Goal: Information Seeking & Learning: Understand process/instructions

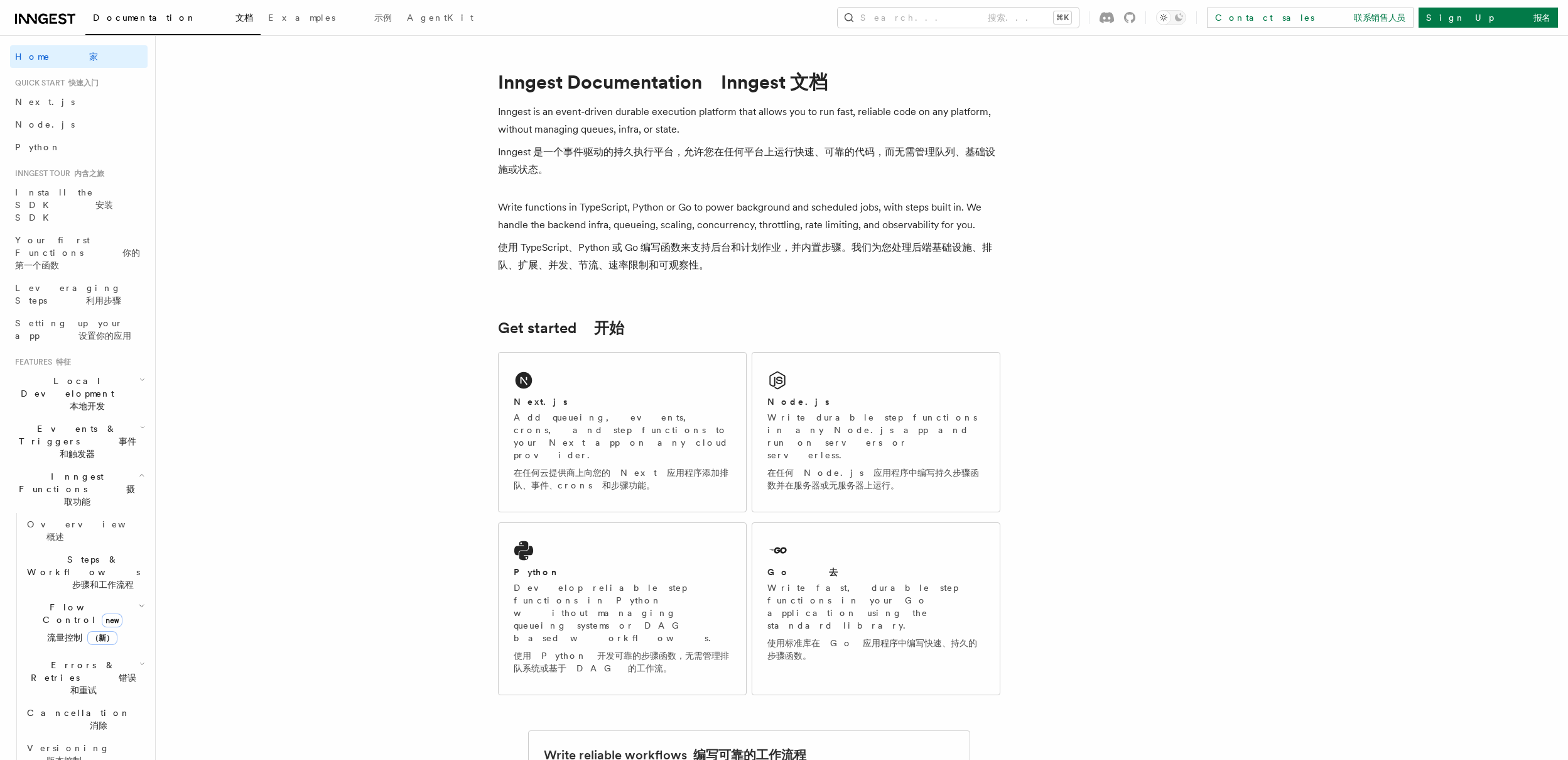
click at [99, 401] on font "本地开发" at bounding box center [86, 405] width 35 height 10
click at [93, 417] on link "Overview 概述" at bounding box center [85, 434] width 126 height 35
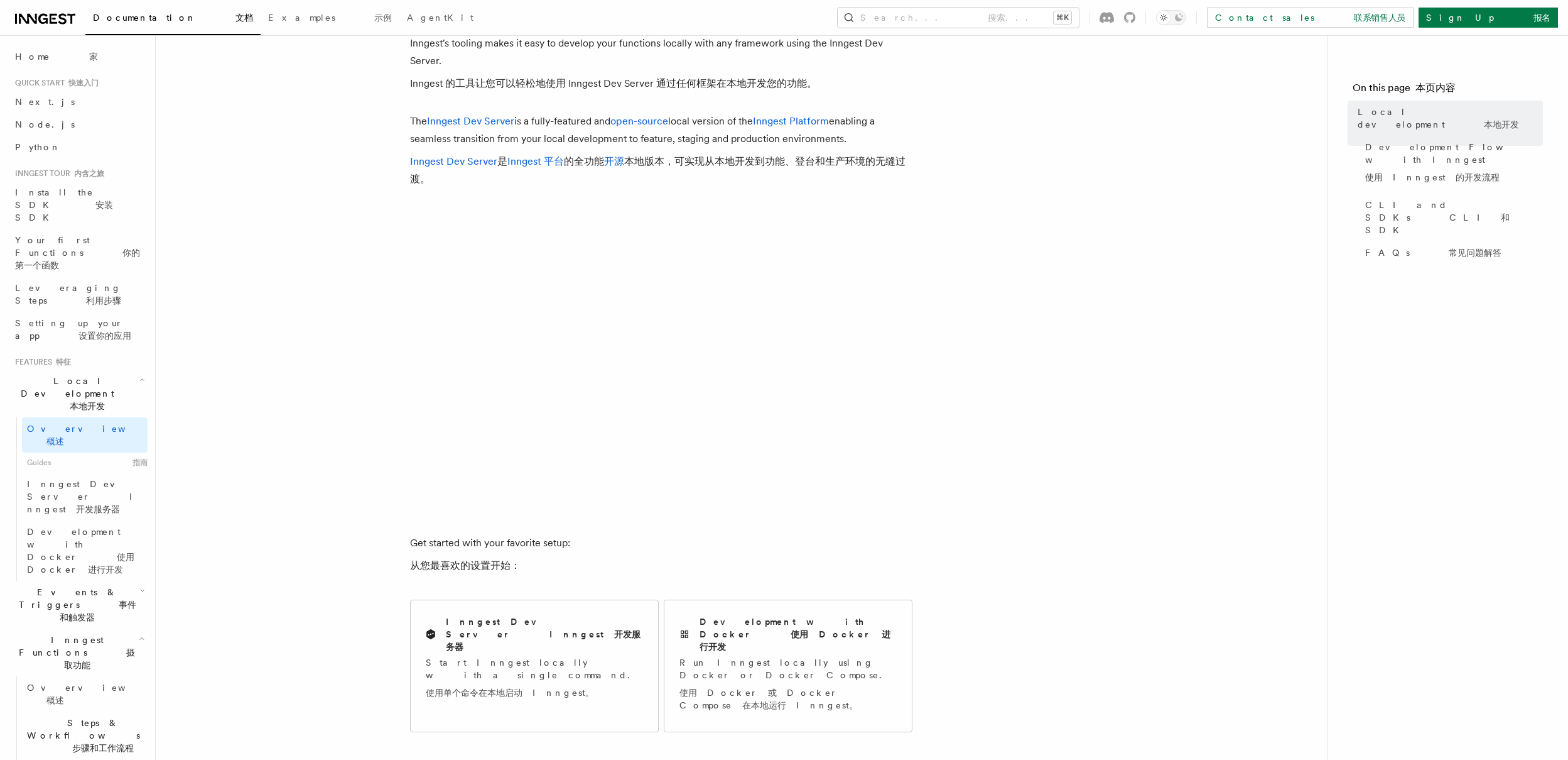
scroll to position [94, 0]
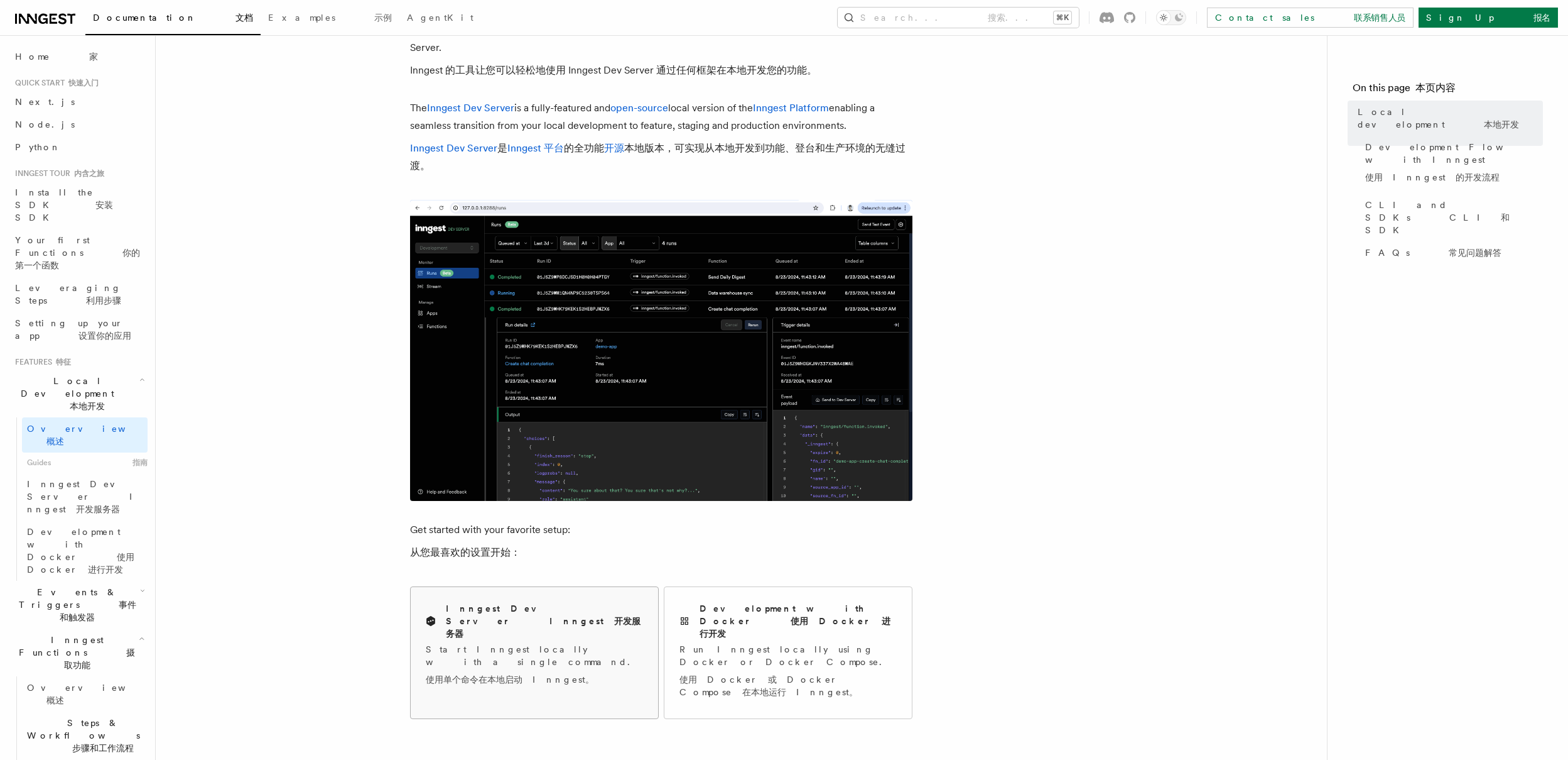
click at [509, 643] on p "Start Inngest locally with a single command. 使用单个命令在本地启动 Inngest。" at bounding box center [534, 667] width 217 height 48
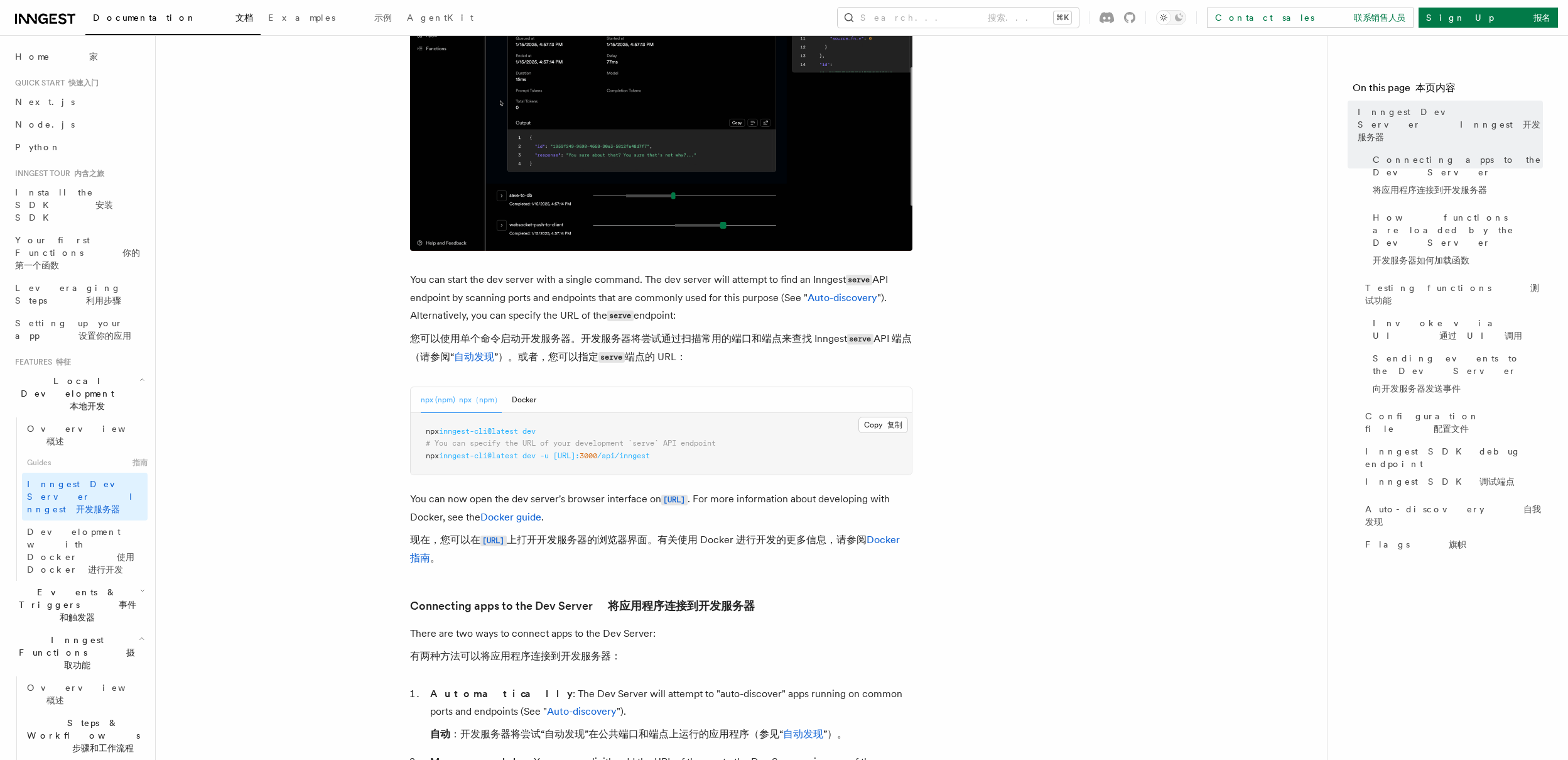
scroll to position [383, 0]
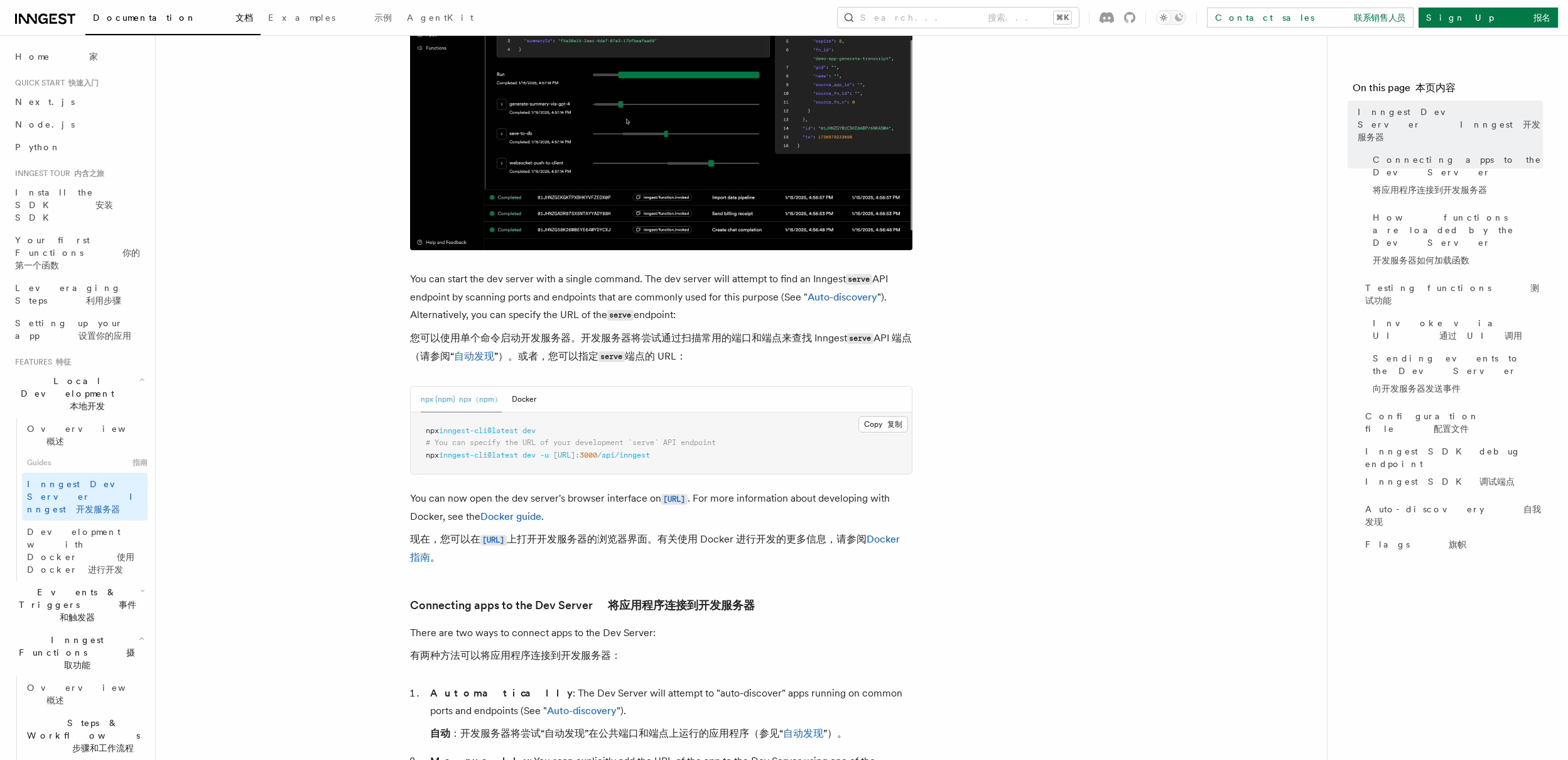
click at [580, 460] on span "[URL]:" at bounding box center [566, 455] width 27 height 9
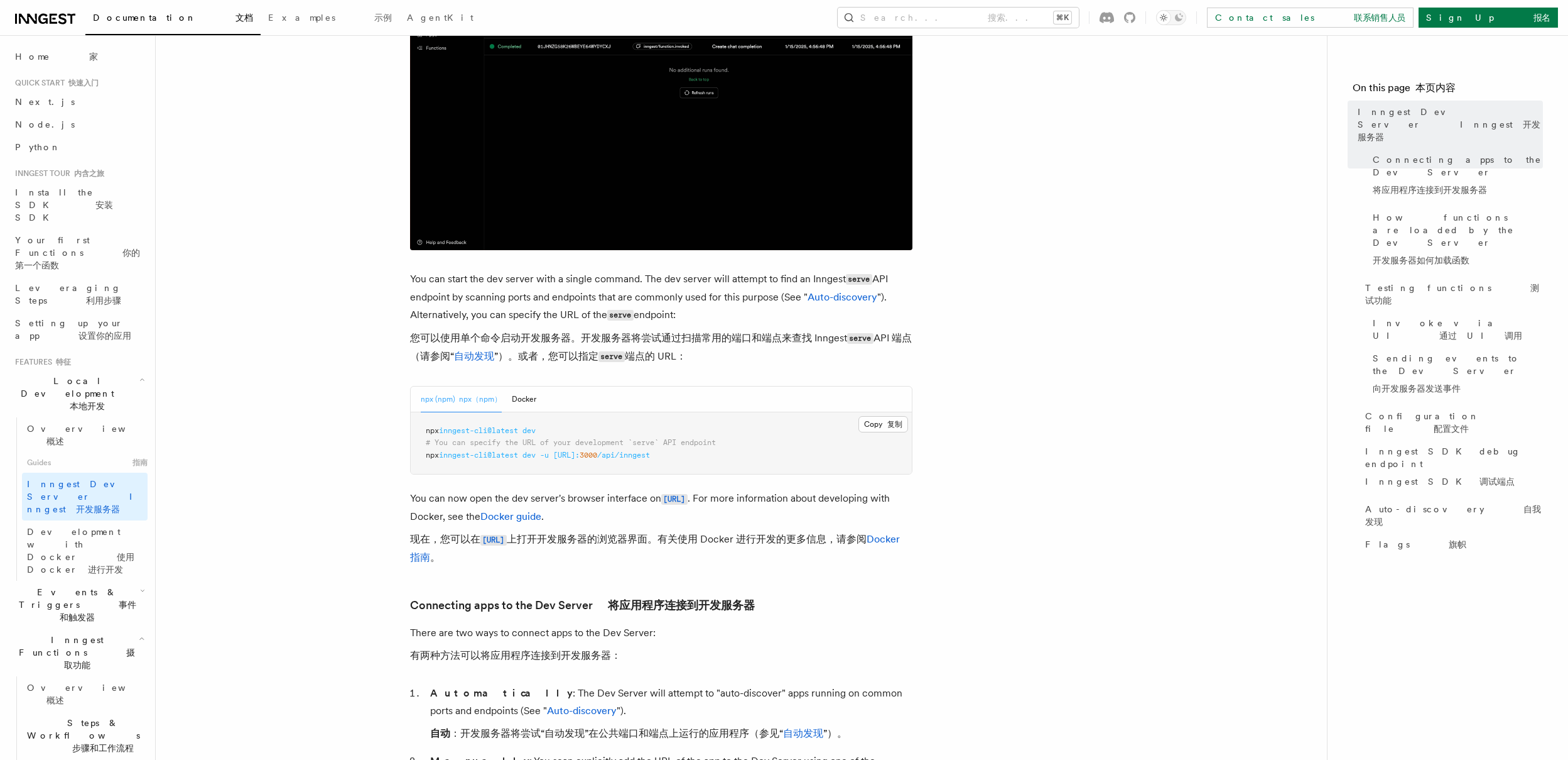
click at [580, 460] on span "[URL]:" at bounding box center [566, 455] width 27 height 9
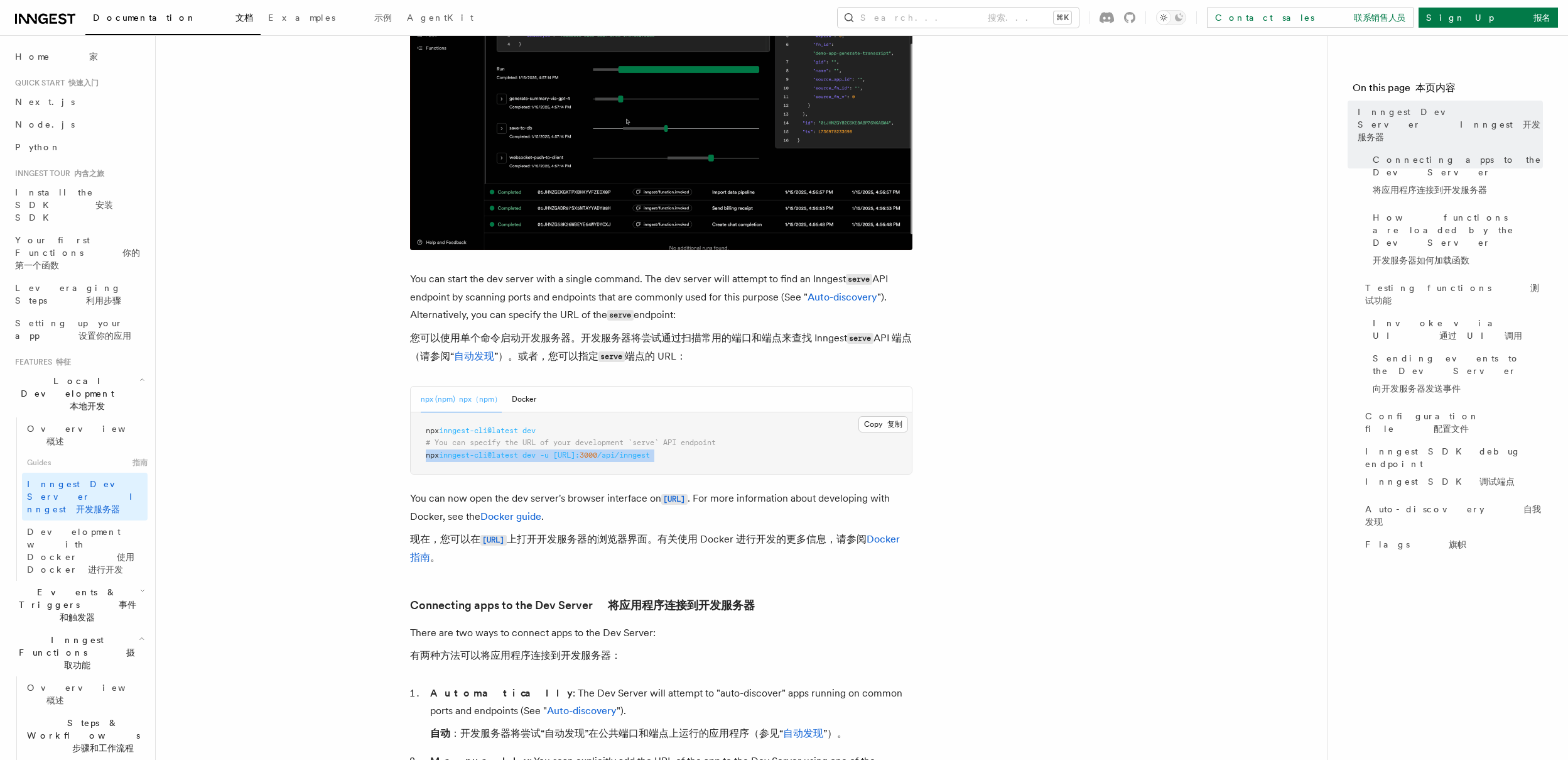
click at [580, 460] on span "[URL]:" at bounding box center [566, 455] width 27 height 9
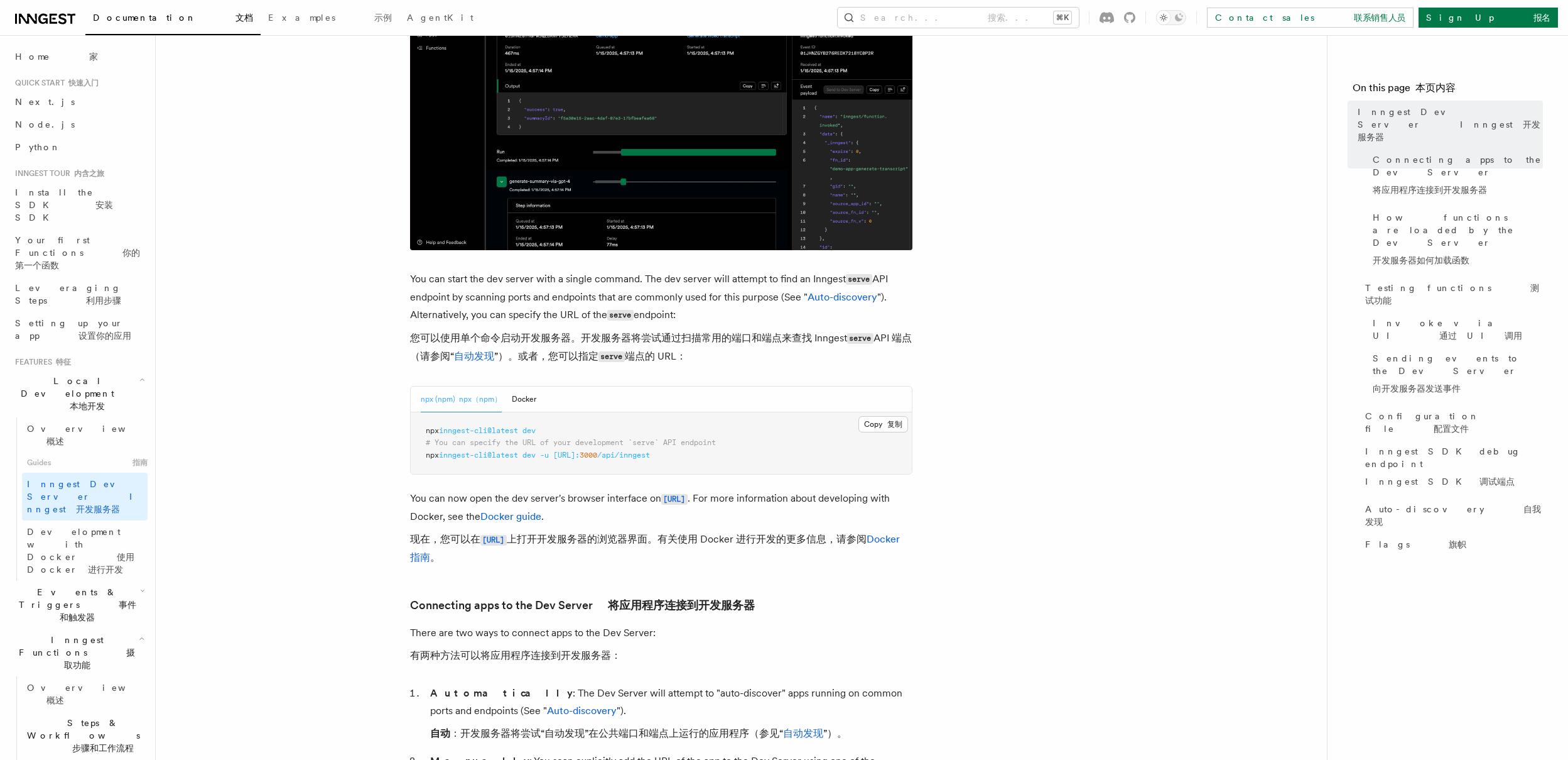
click at [687, 445] on span "# You can specify the URL of your development `serve` API endpoint" at bounding box center [571, 443] width 290 height 9
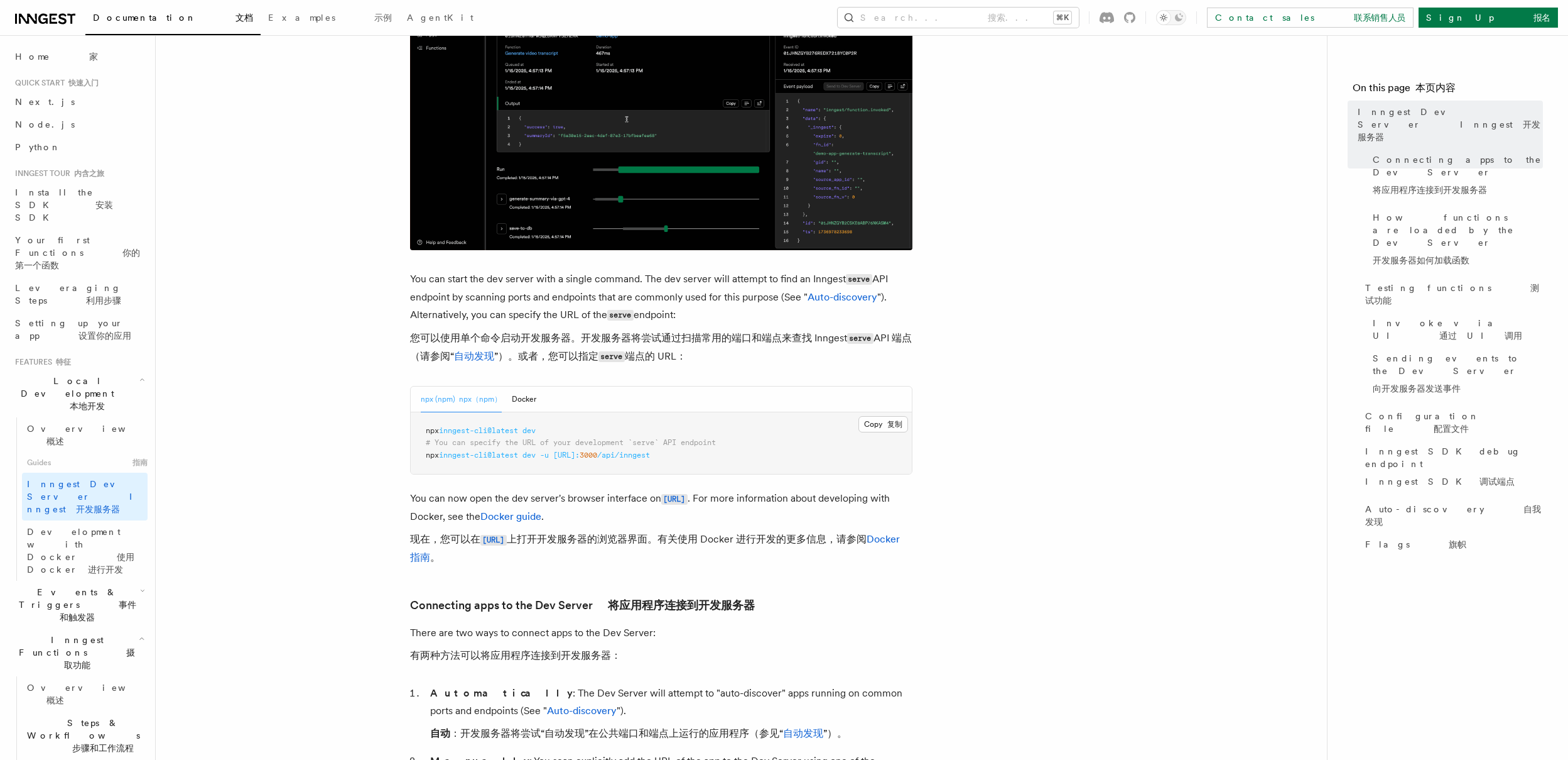
click at [535, 433] on span "dev" at bounding box center [529, 430] width 13 height 9
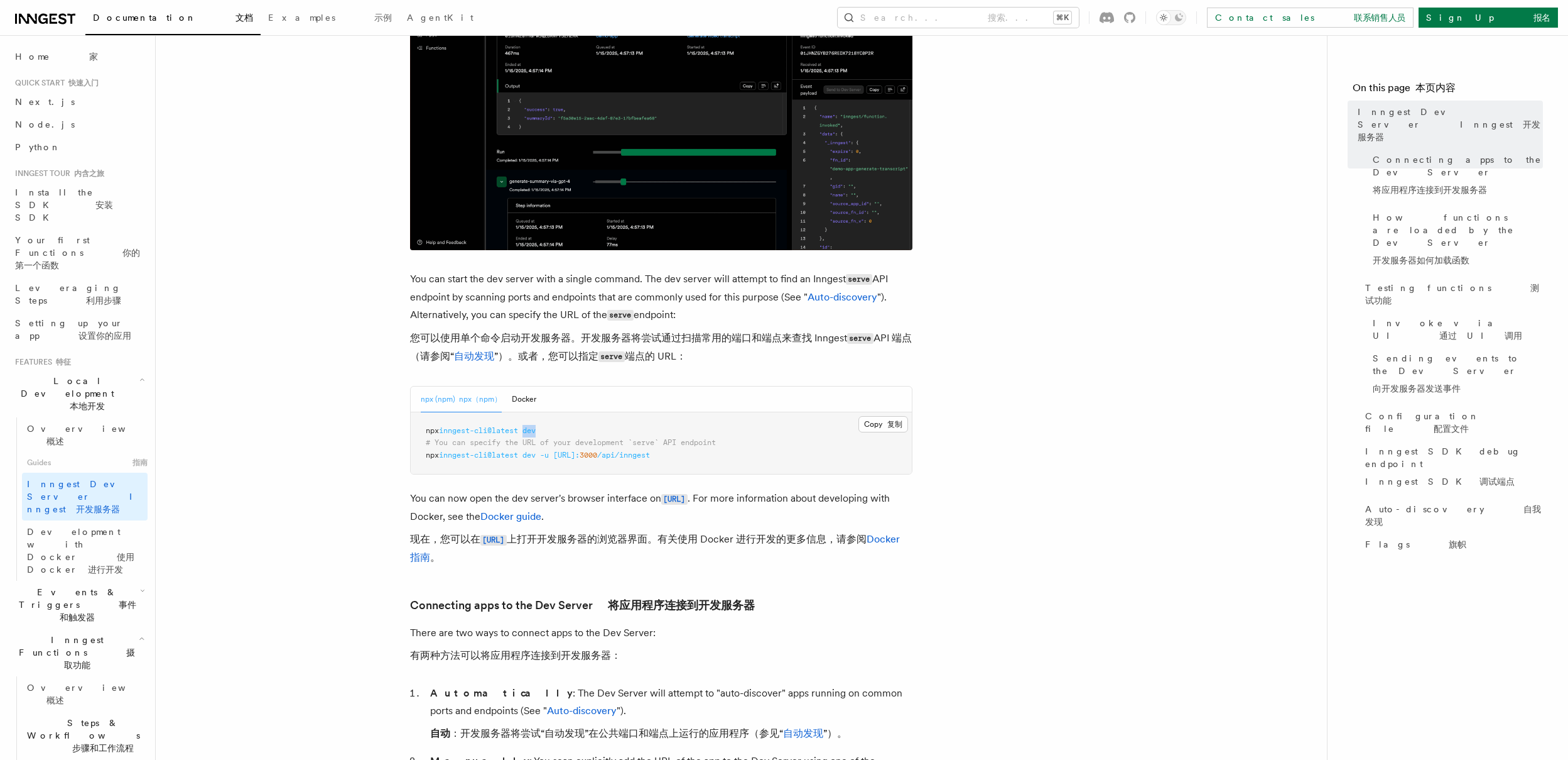
click at [534, 433] on span "dev" at bounding box center [529, 430] width 13 height 9
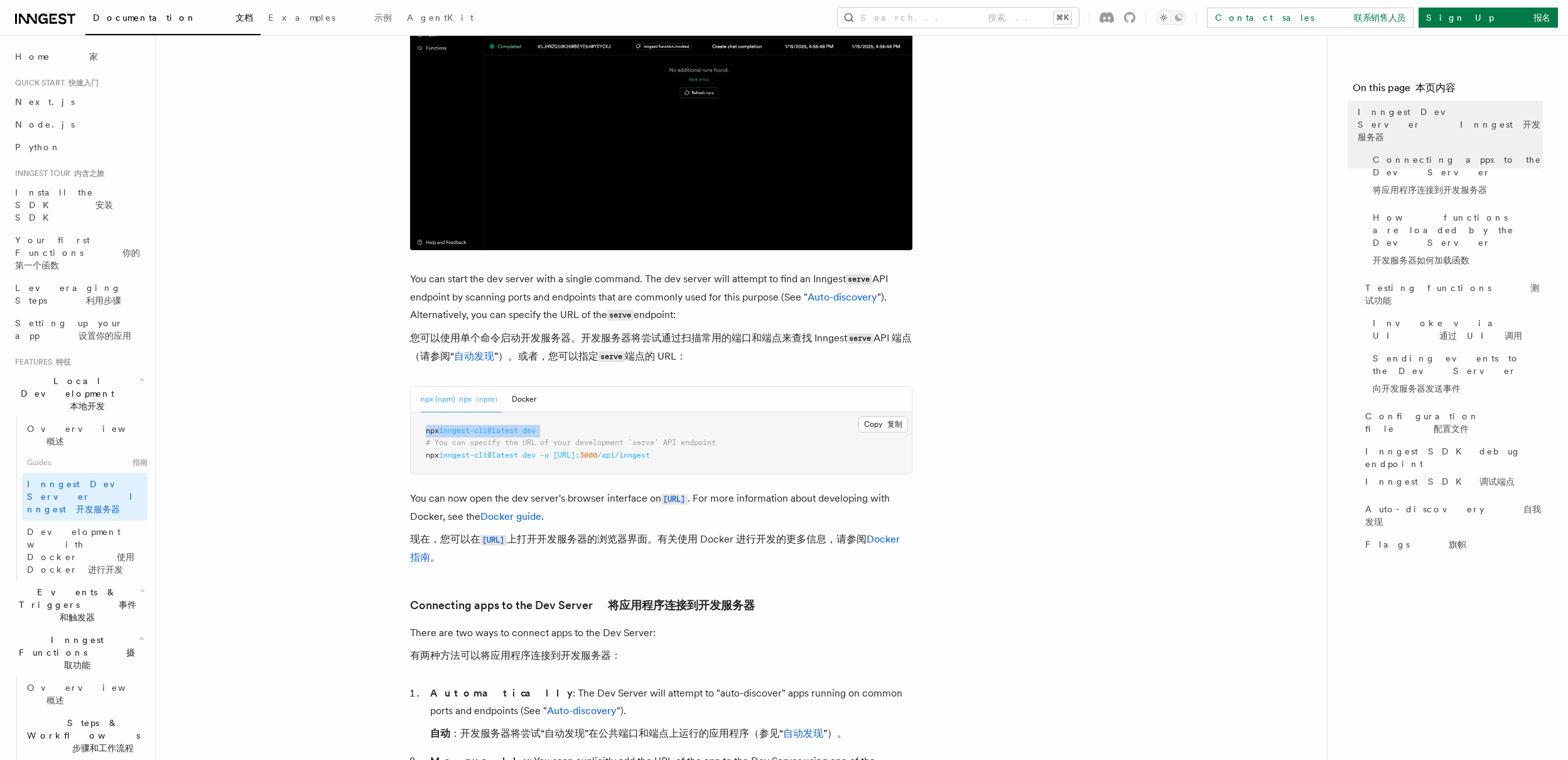
click at [534, 433] on span "dev" at bounding box center [529, 430] width 13 height 9
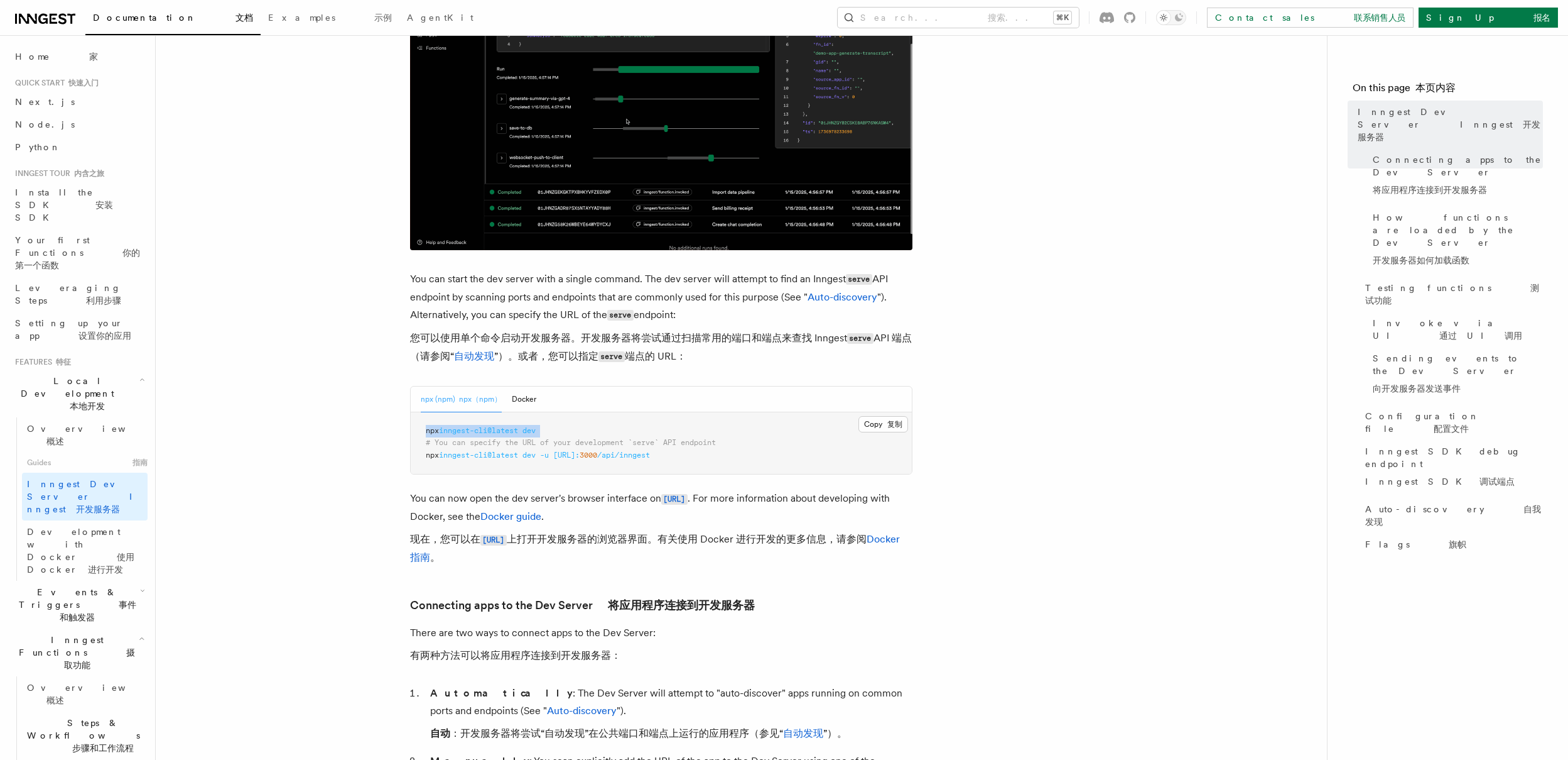
copy code "npx inngest-cli@latest dev"
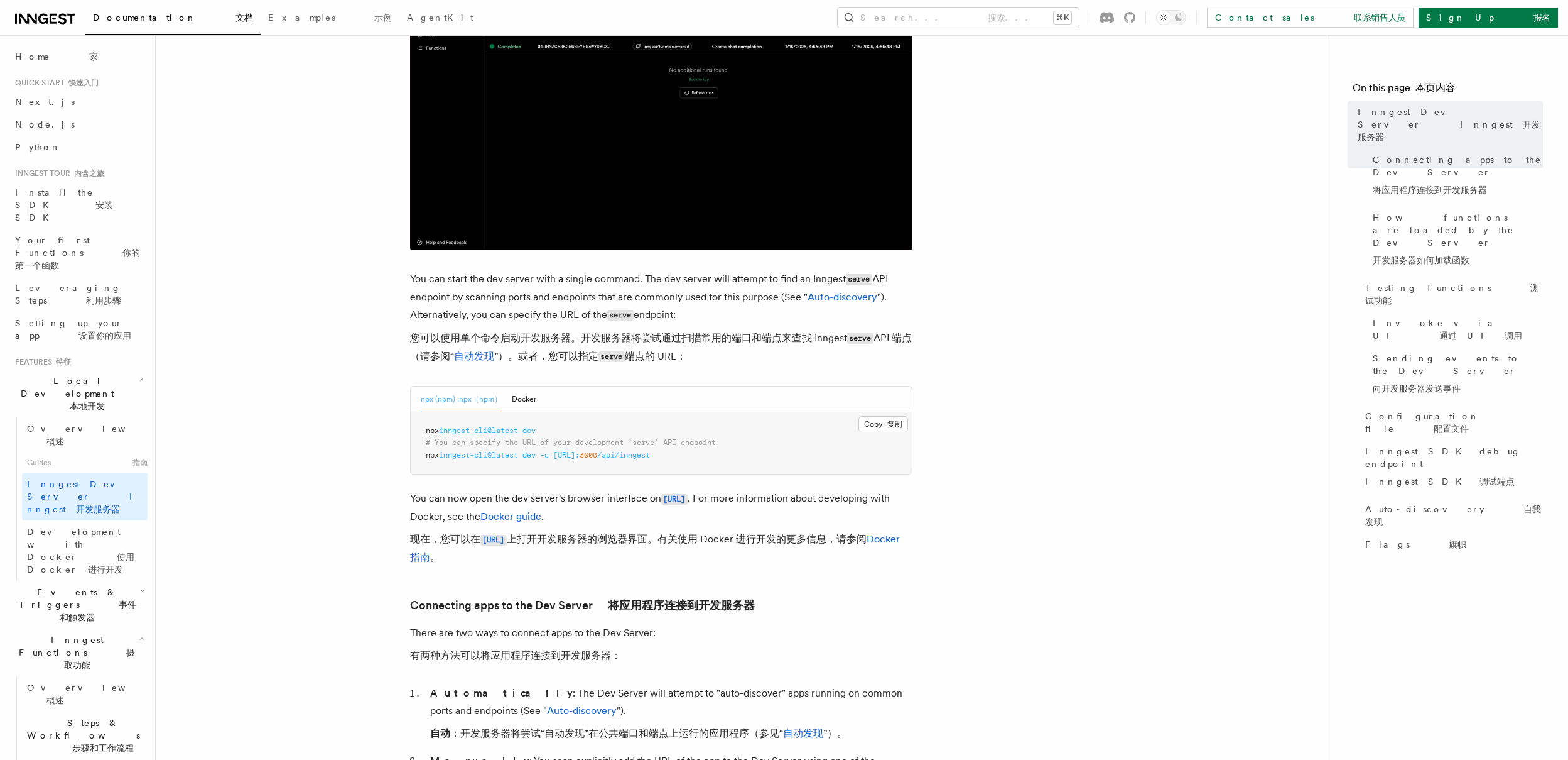
click at [534, 446] on span "# You can specify the URL of your development `serve` API endpoint" at bounding box center [571, 443] width 290 height 9
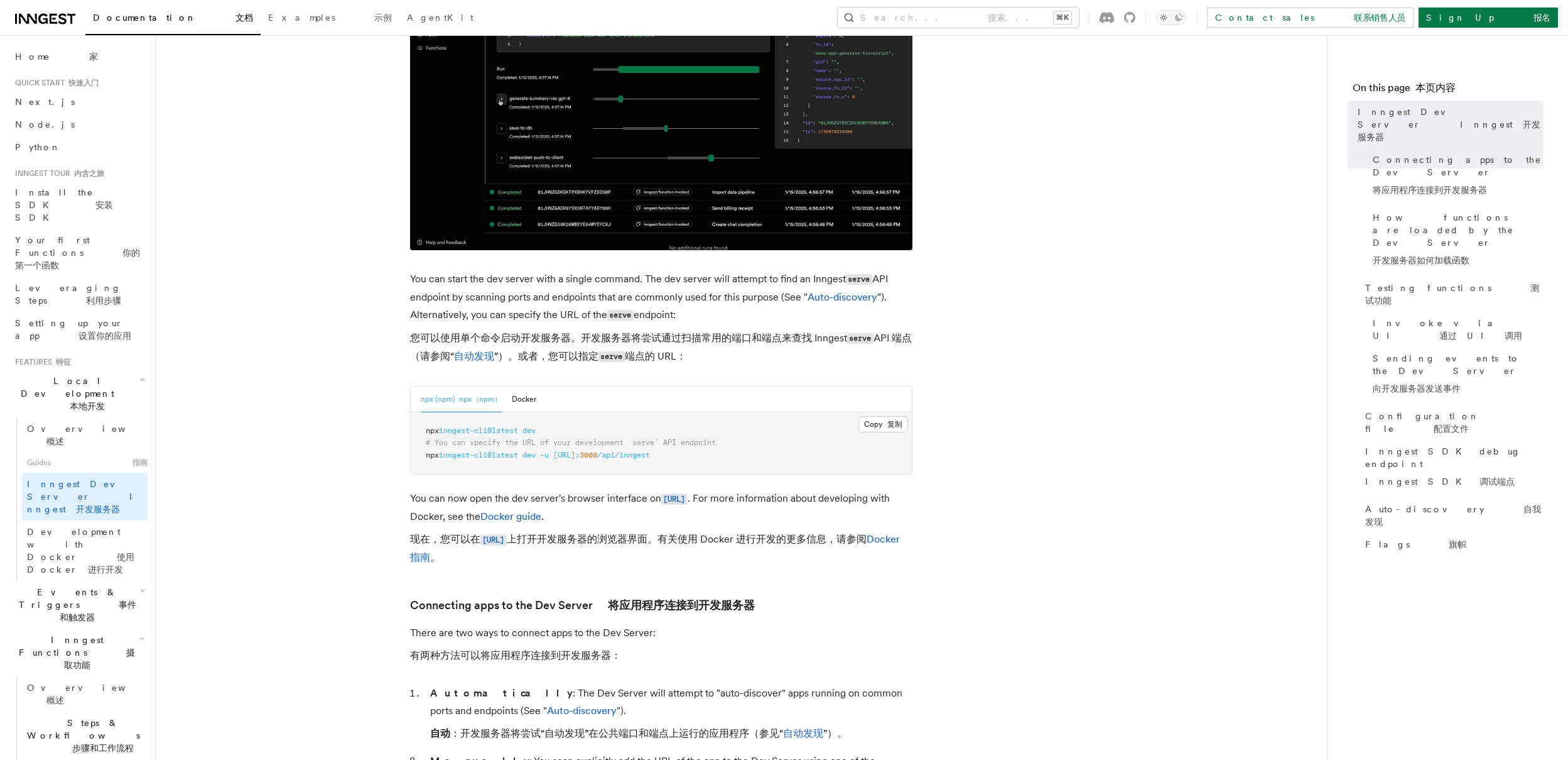
click at [514, 438] on pre "npx inngest-cli@latest dev # You can specify the URL of your development `serve…" at bounding box center [661, 444] width 501 height 62
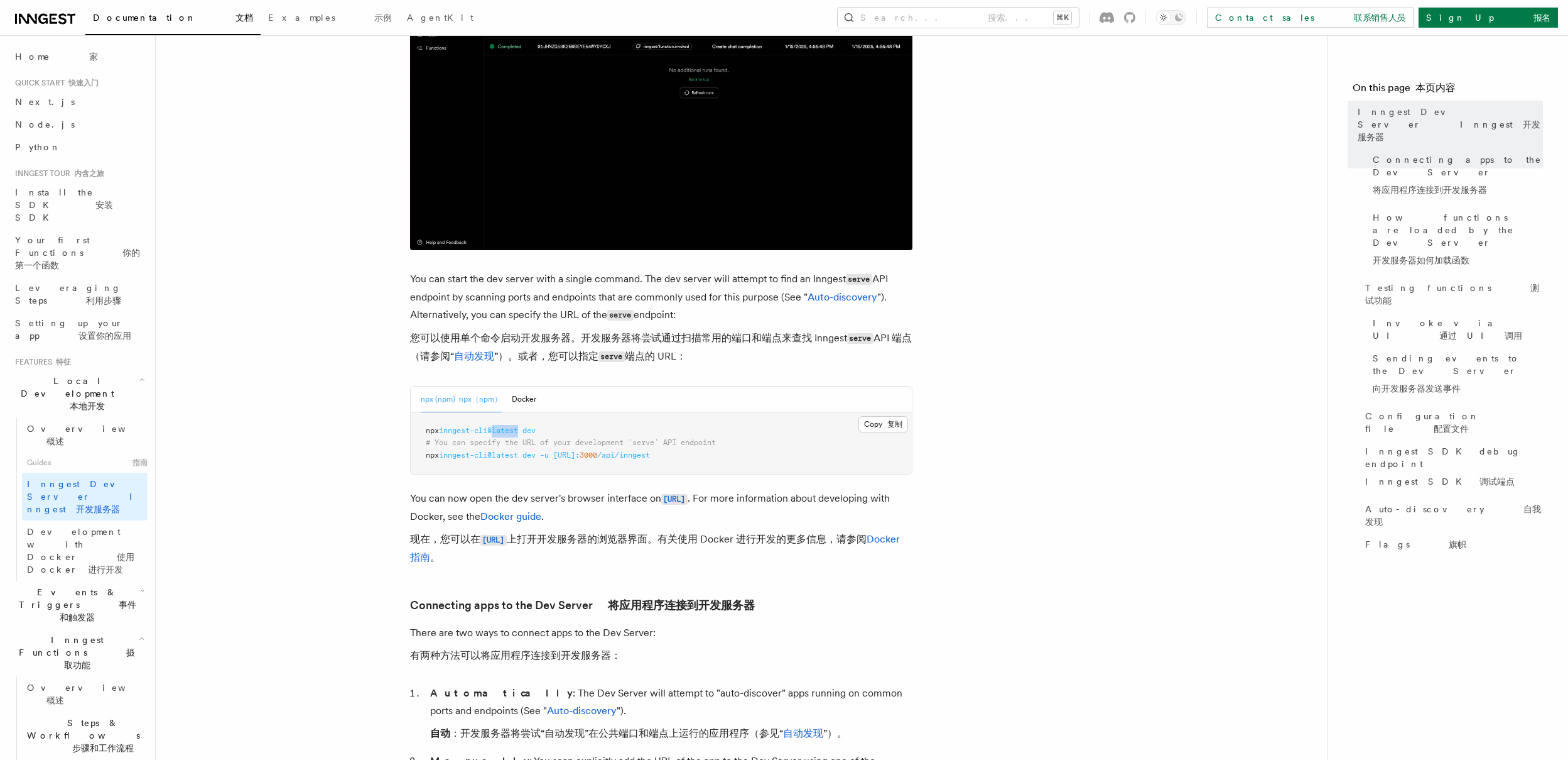
click at [514, 438] on pre "npx inngest-cli@latest dev # You can specify the URL of your development `serve…" at bounding box center [661, 444] width 501 height 62
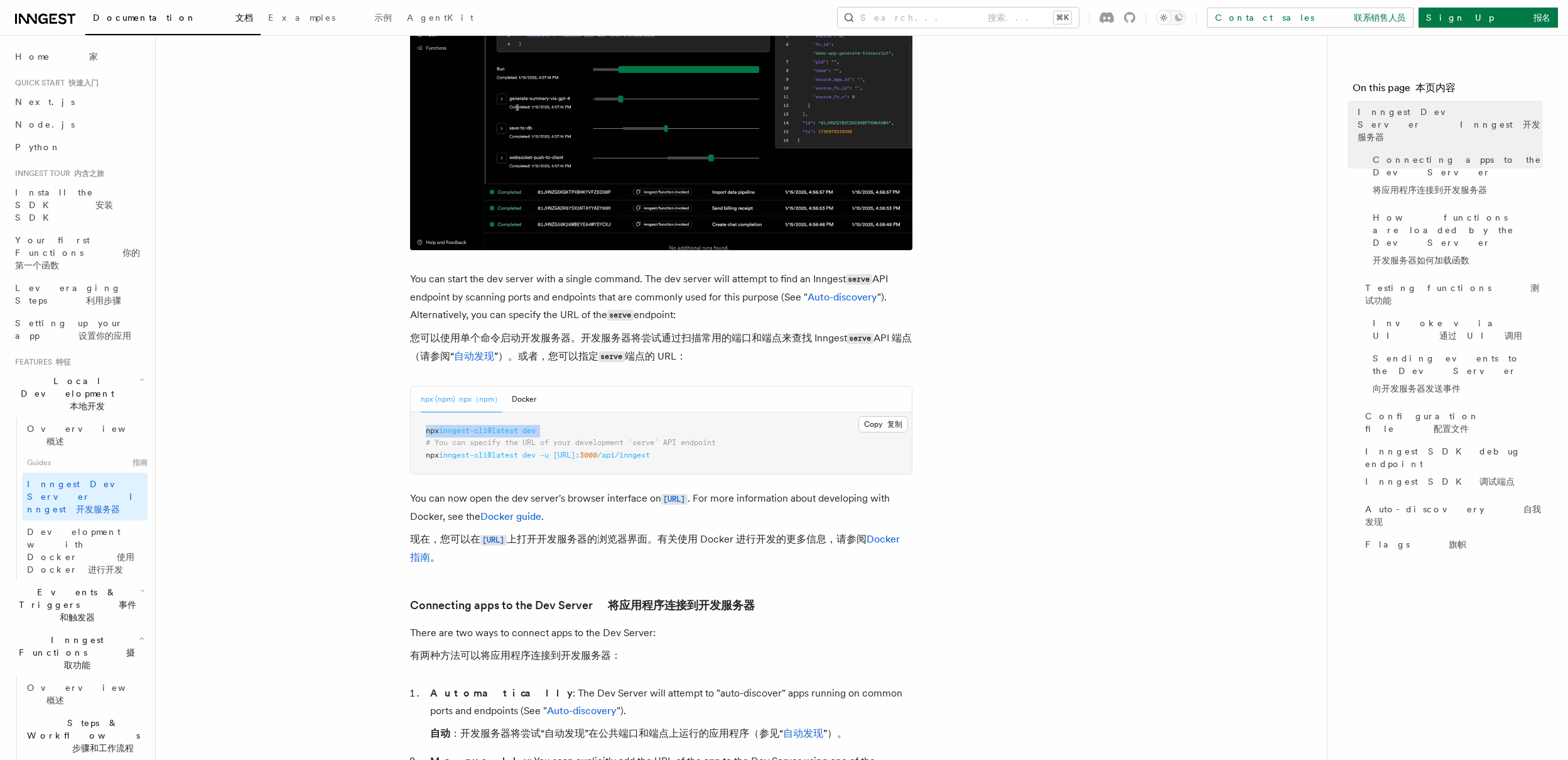
click at [514, 438] on pre "npx inngest-cli@latest dev # You can specify the URL of your development `serve…" at bounding box center [661, 444] width 501 height 62
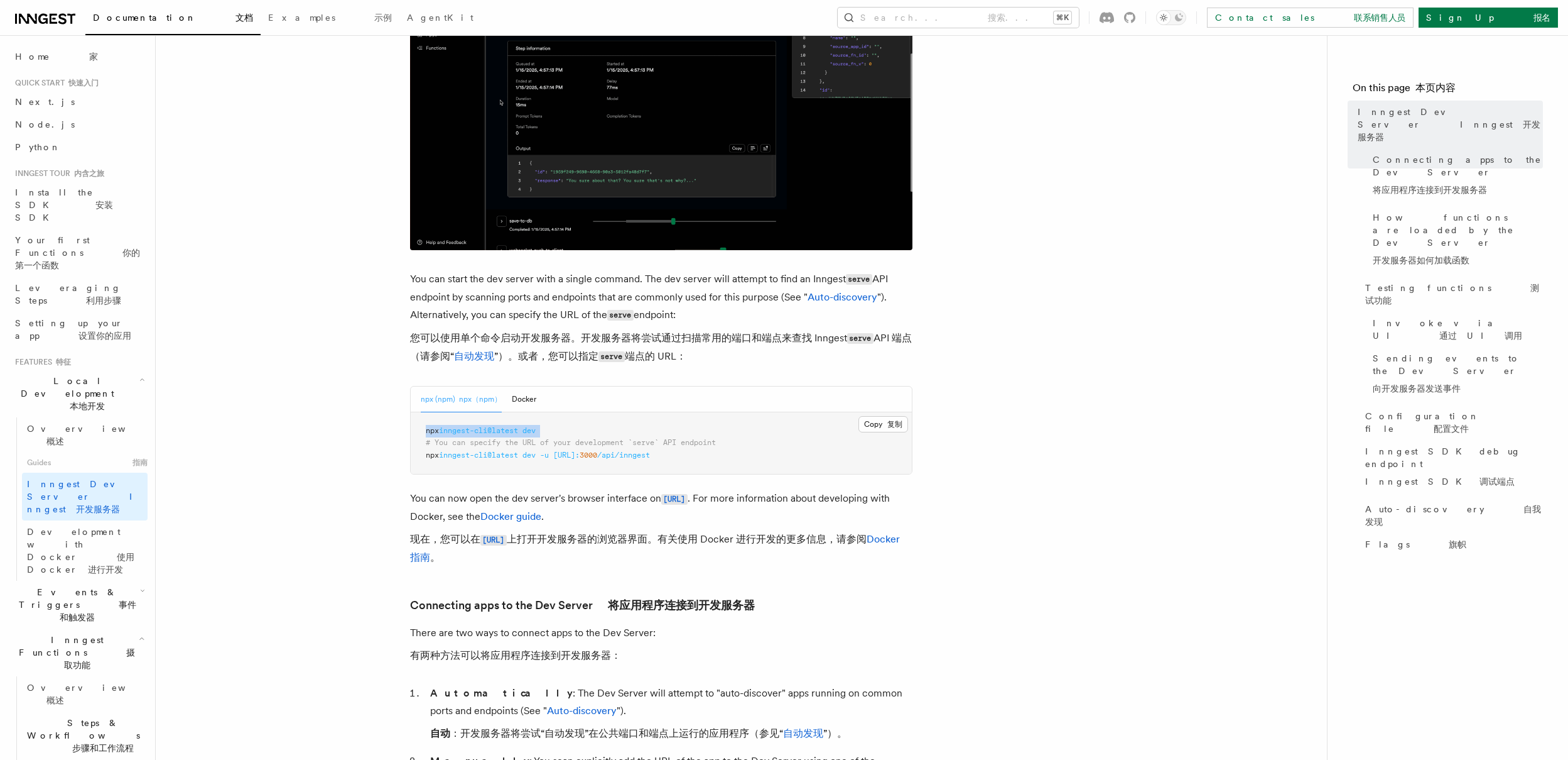
copy code "npx inngest-cli@latest dev"
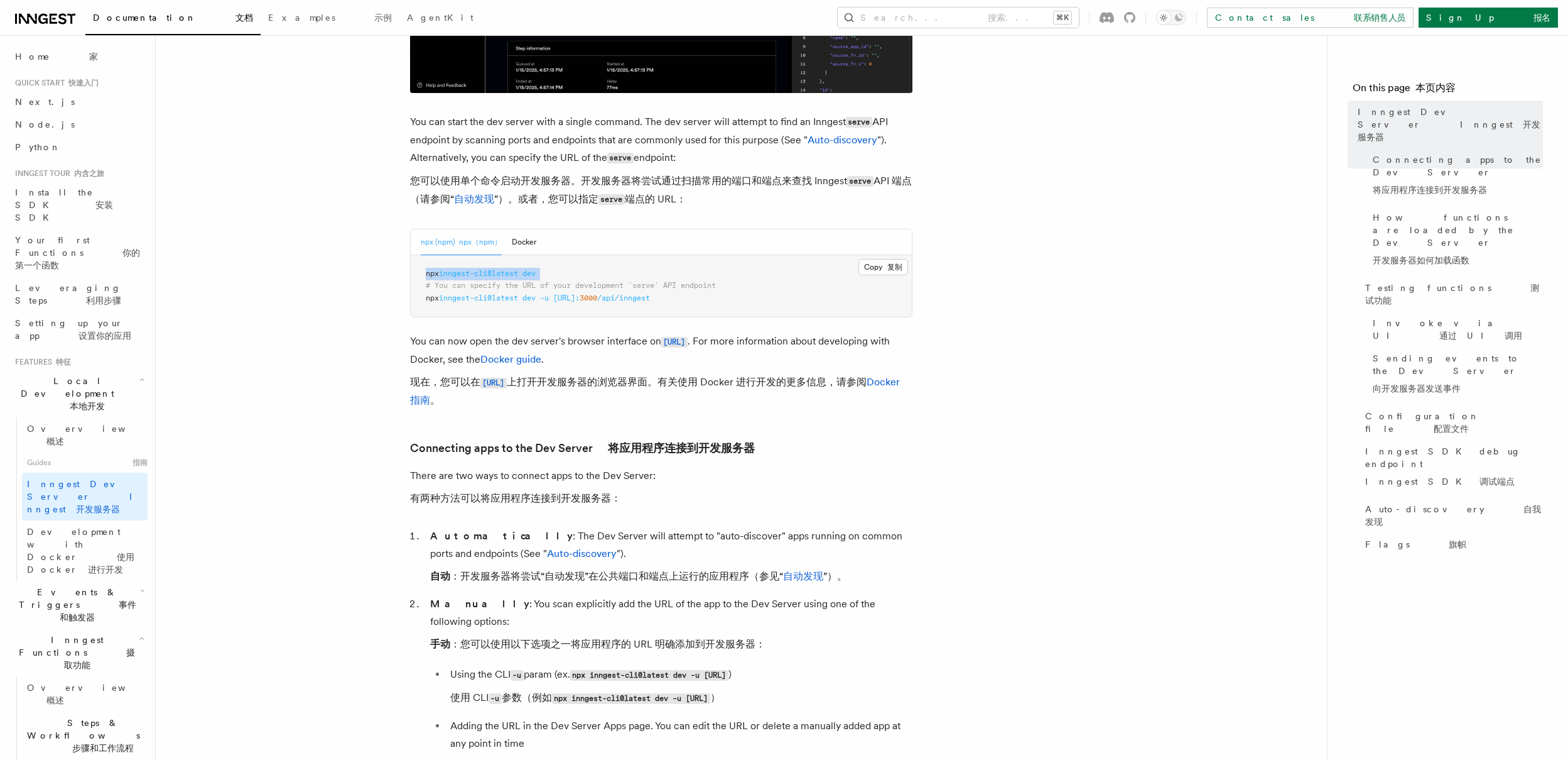
scroll to position [538, 0]
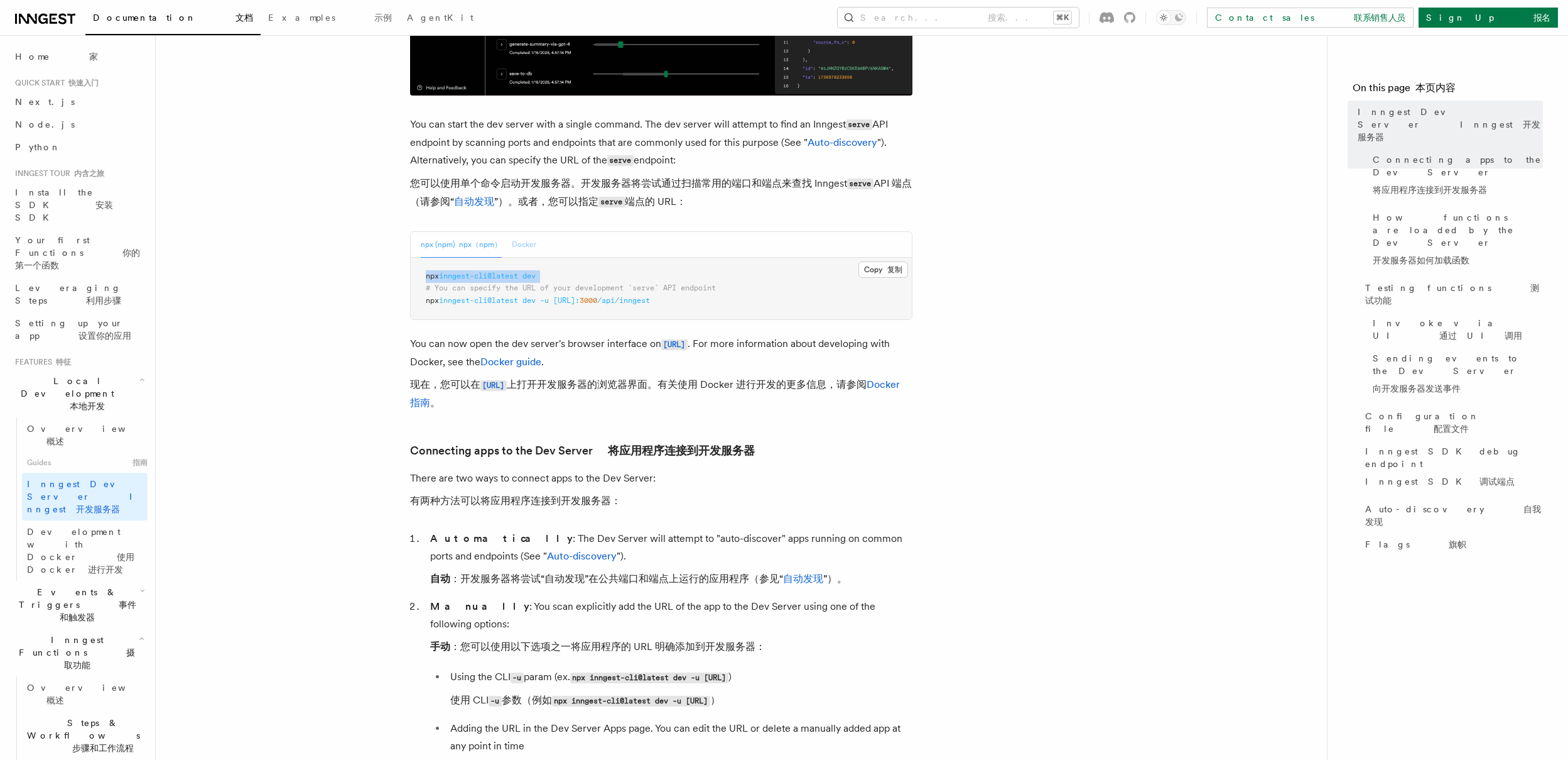
click at [527, 250] on button "Docker" at bounding box center [524, 244] width 25 height 26
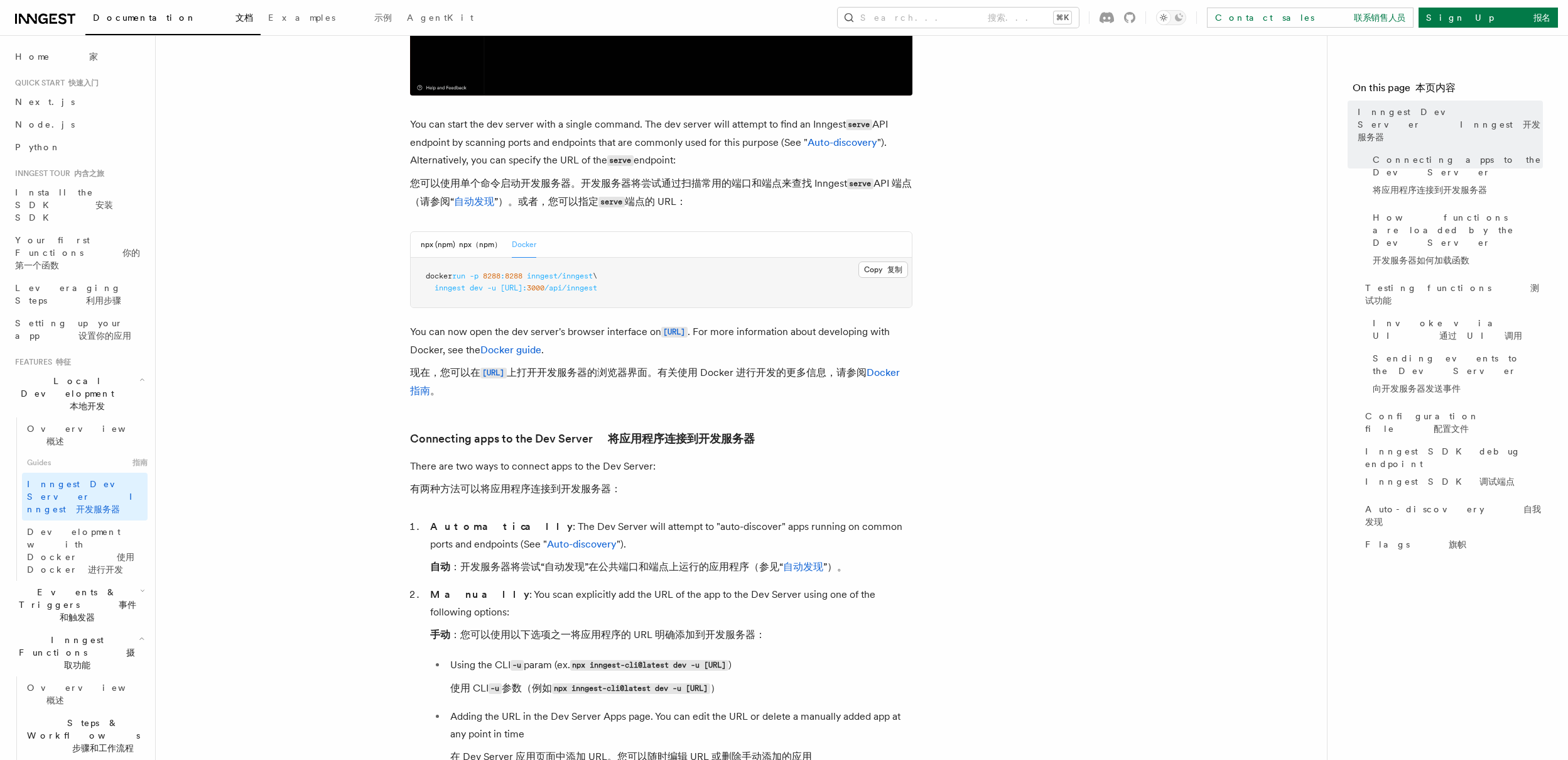
click at [600, 294] on pre "docker run -p 8288 : 8288 inngest/inngest \ inngest dev -u [URL]: 3000 /api/inn…" at bounding box center [661, 282] width 501 height 50
click at [647, 282] on pre "docker run -p 8288 : 8288 inngest/inngest \ inngest dev -u [URL]: 3000 /api/inn…" at bounding box center [661, 282] width 501 height 50
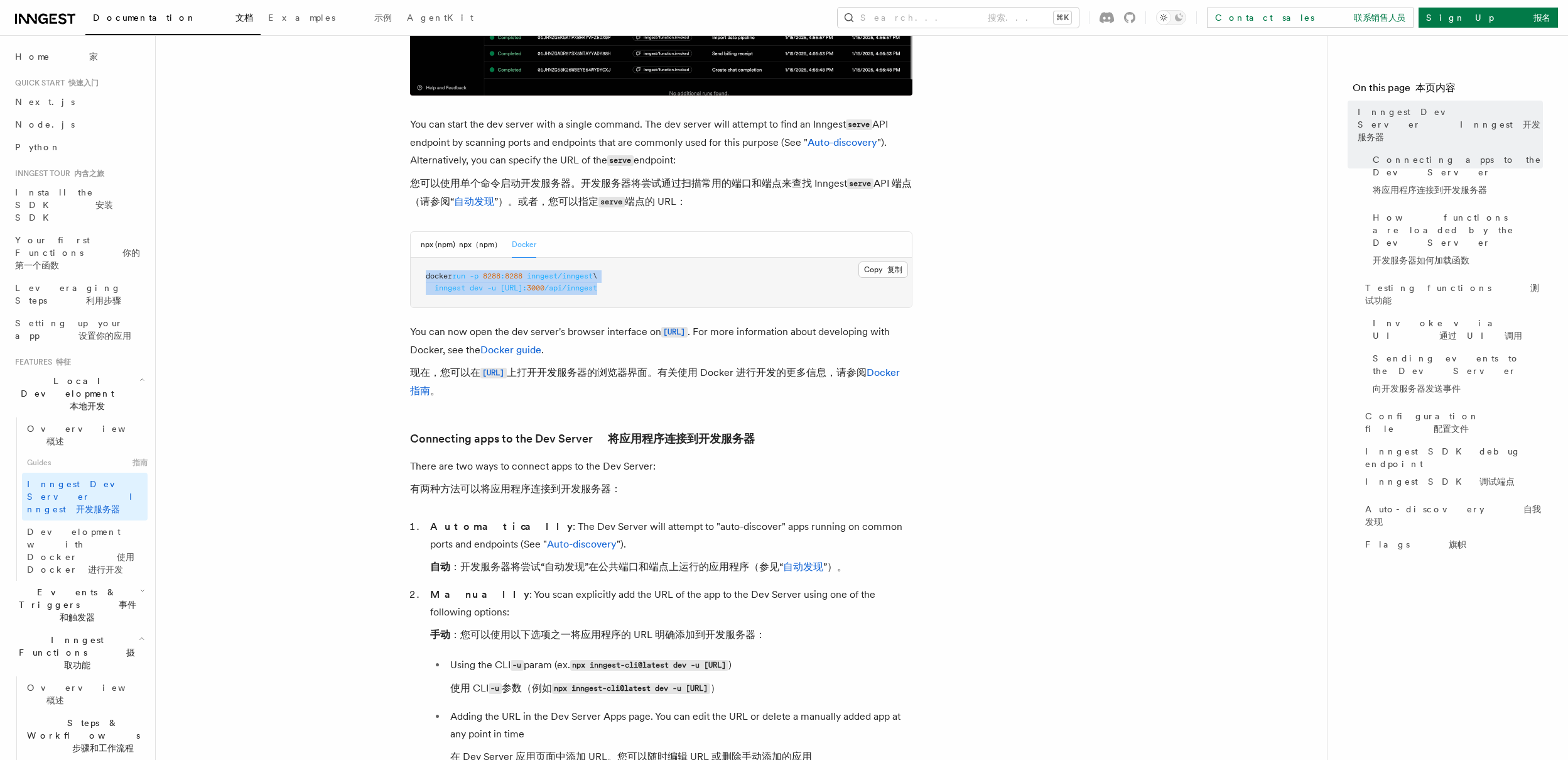
drag, startPoint x: 708, startPoint y: 293, endPoint x: 418, endPoint y: 280, distance: 290.3
click at [418, 280] on pre "docker run -p 8288 : 8288 inngest/inngest \ inngest dev -u [URL]: 3000 /api/inn…" at bounding box center [661, 282] width 501 height 50
click at [746, 293] on pre "docker run -p 8288 : 8288 inngest/inngest \ inngest dev -u [URL]: 3000 /api/inn…" at bounding box center [661, 282] width 501 height 50
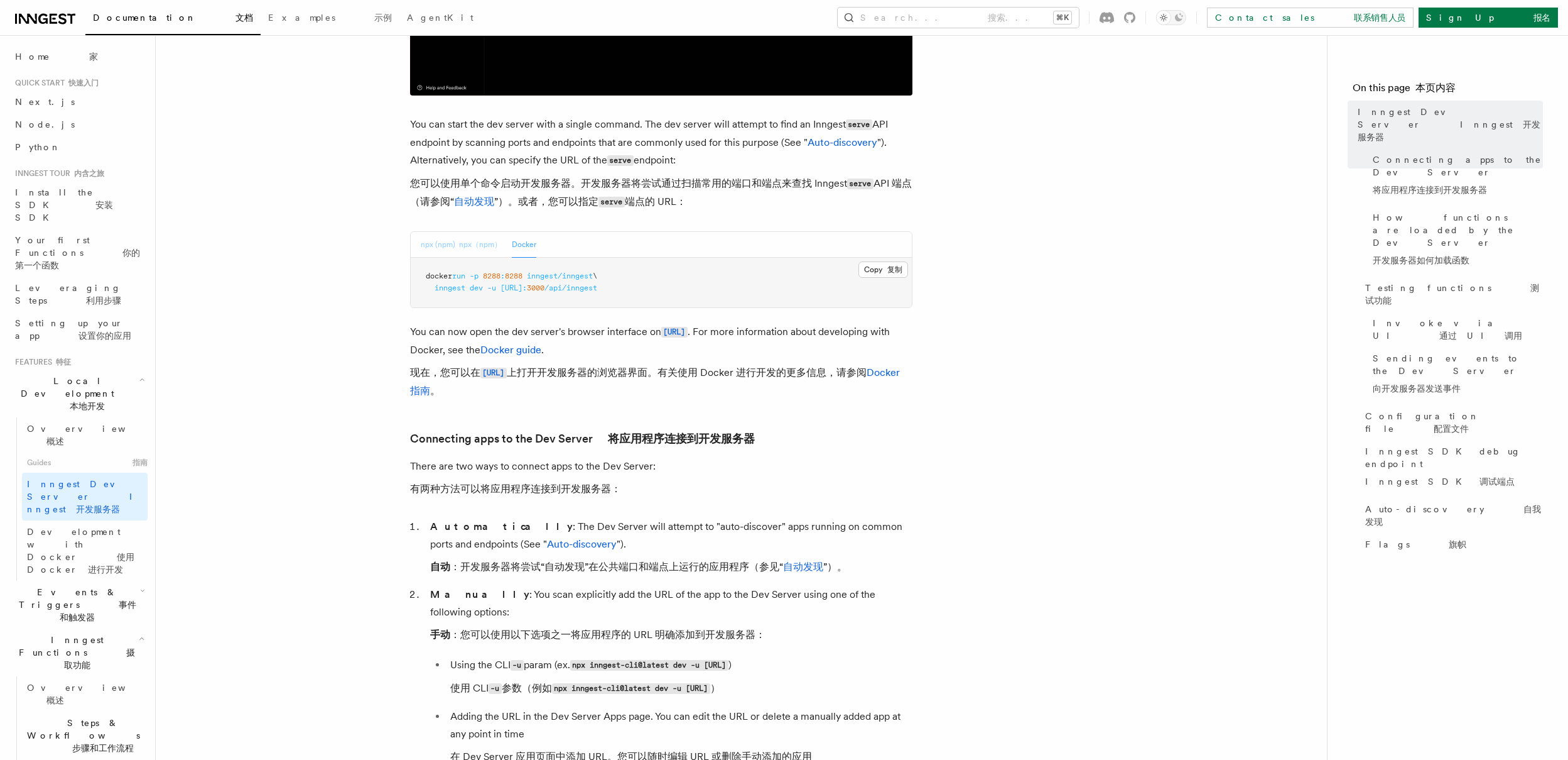
click at [455, 257] on button "npx (npm) npx（npm）" at bounding box center [461, 244] width 81 height 26
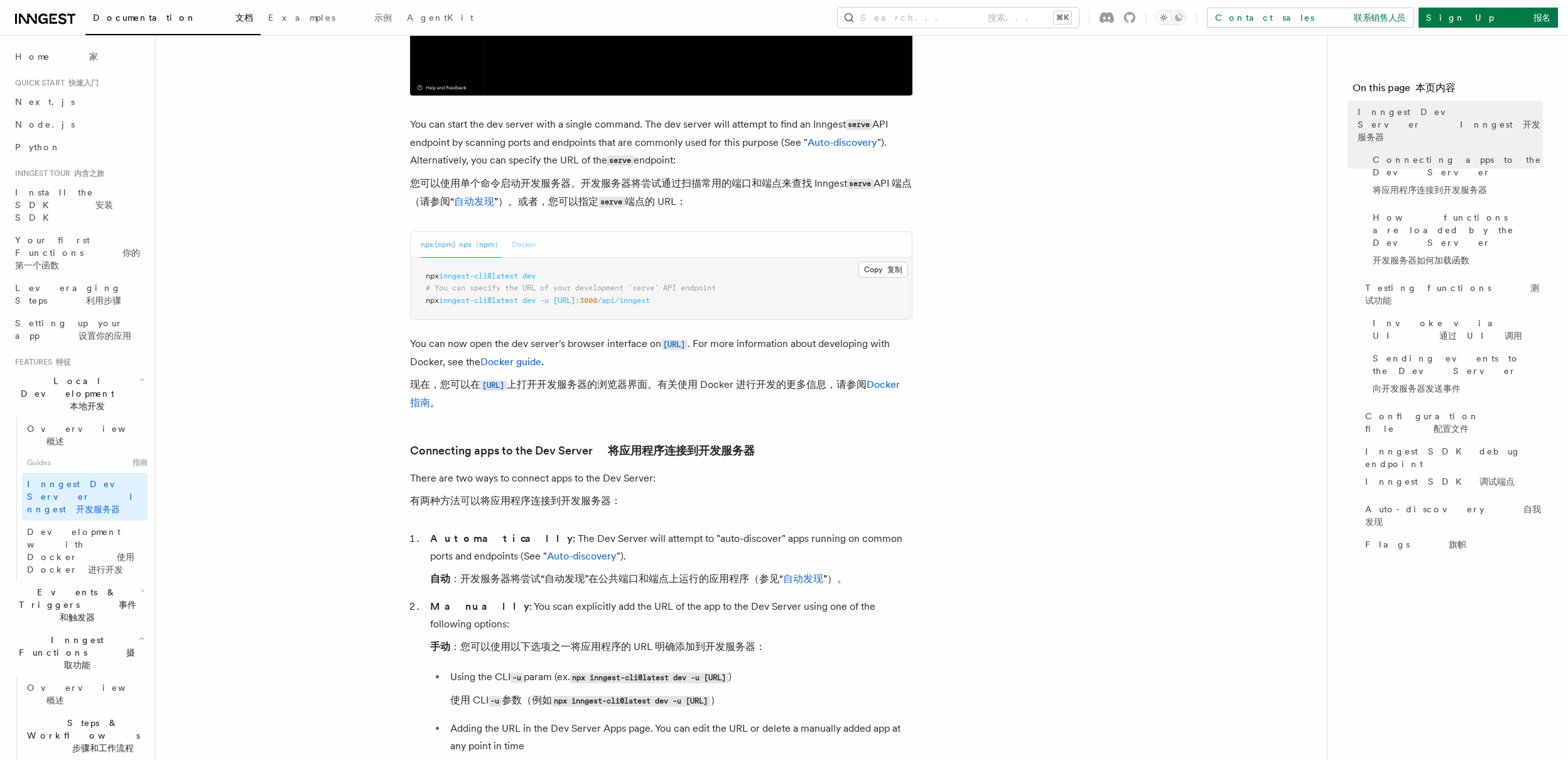
click at [523, 246] on button "Docker" at bounding box center [524, 244] width 25 height 26
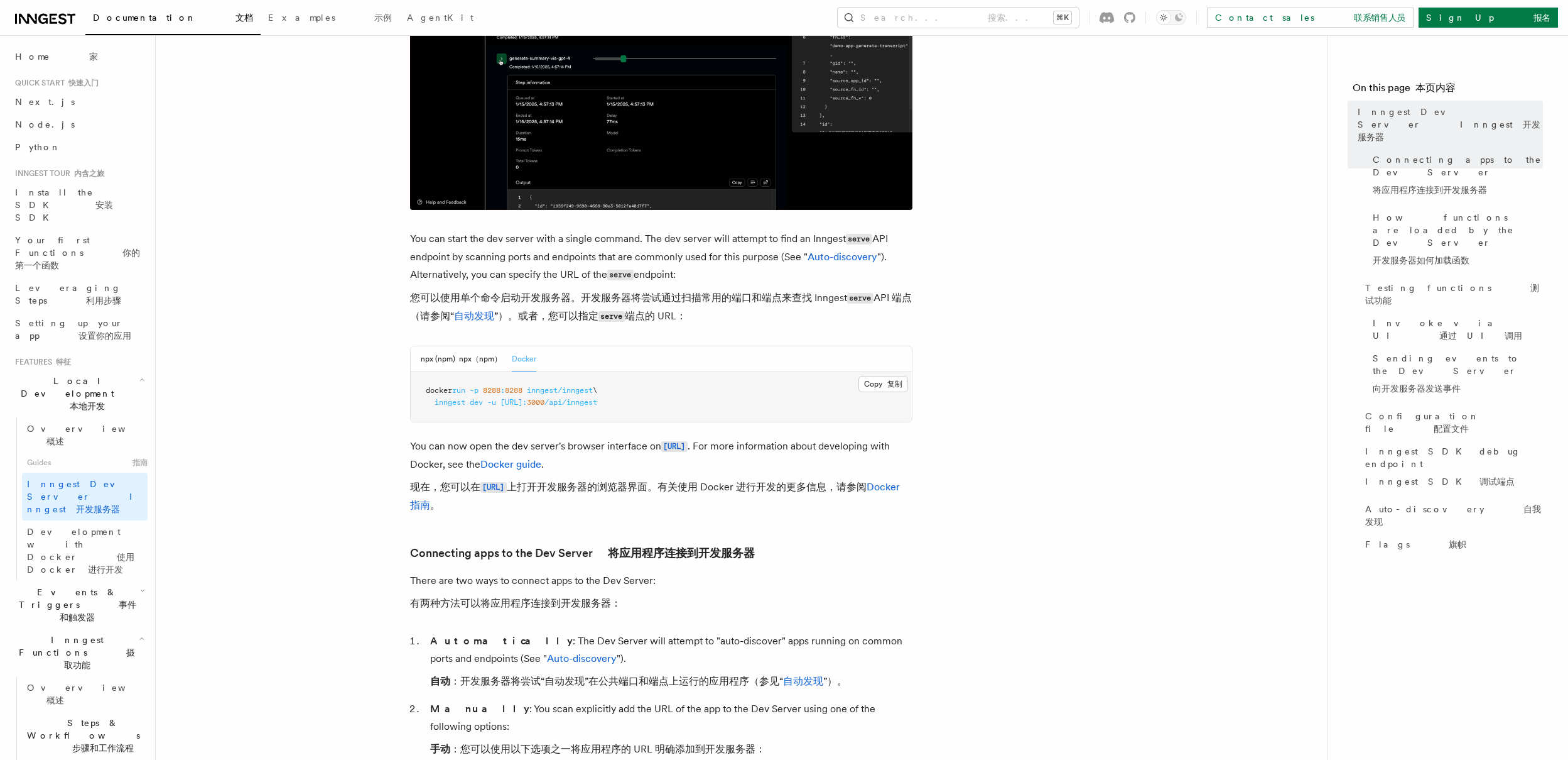
scroll to position [426, 0]
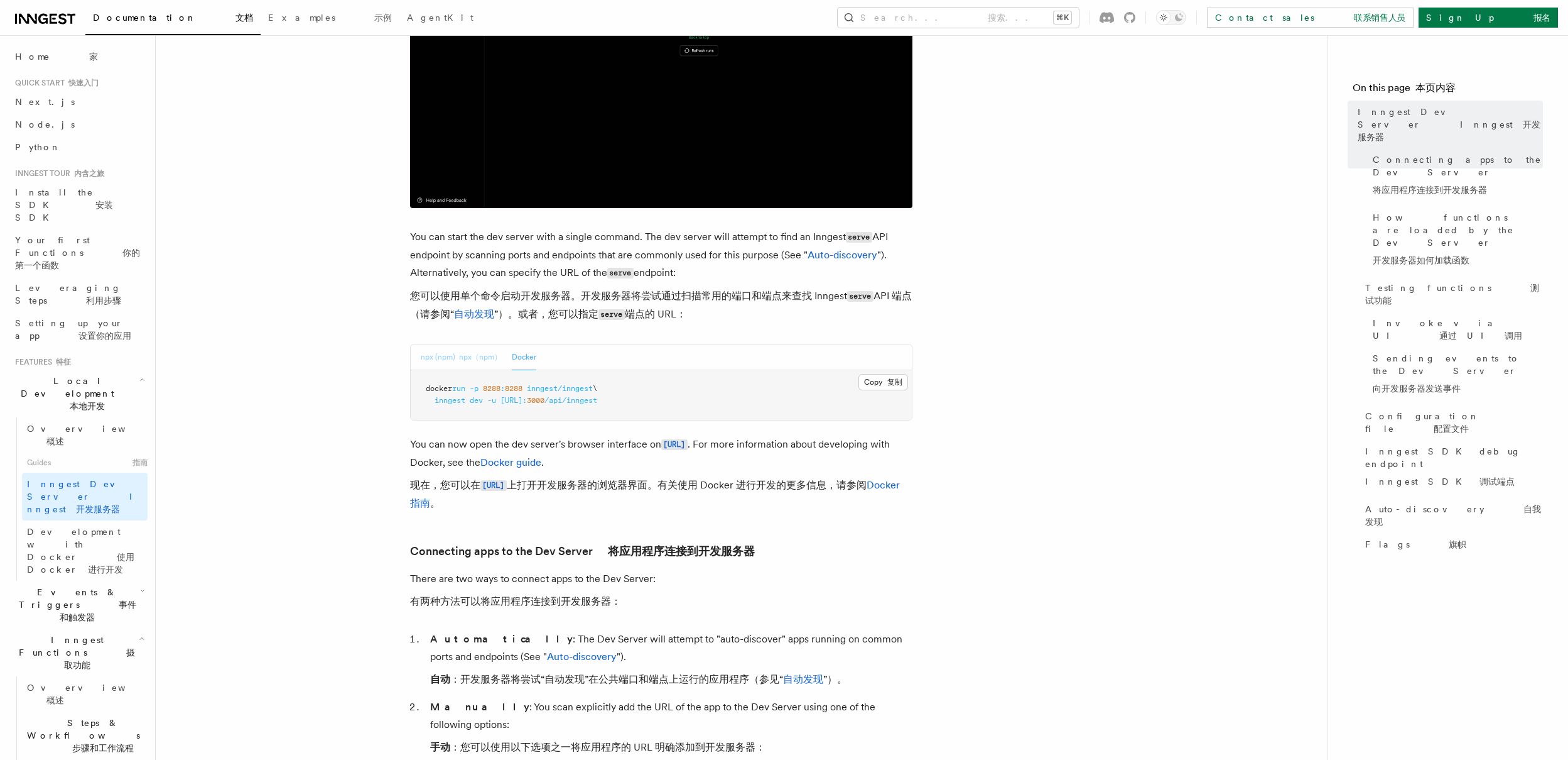
click at [489, 364] on button "npx (npm) npx（npm）" at bounding box center [461, 357] width 81 height 26
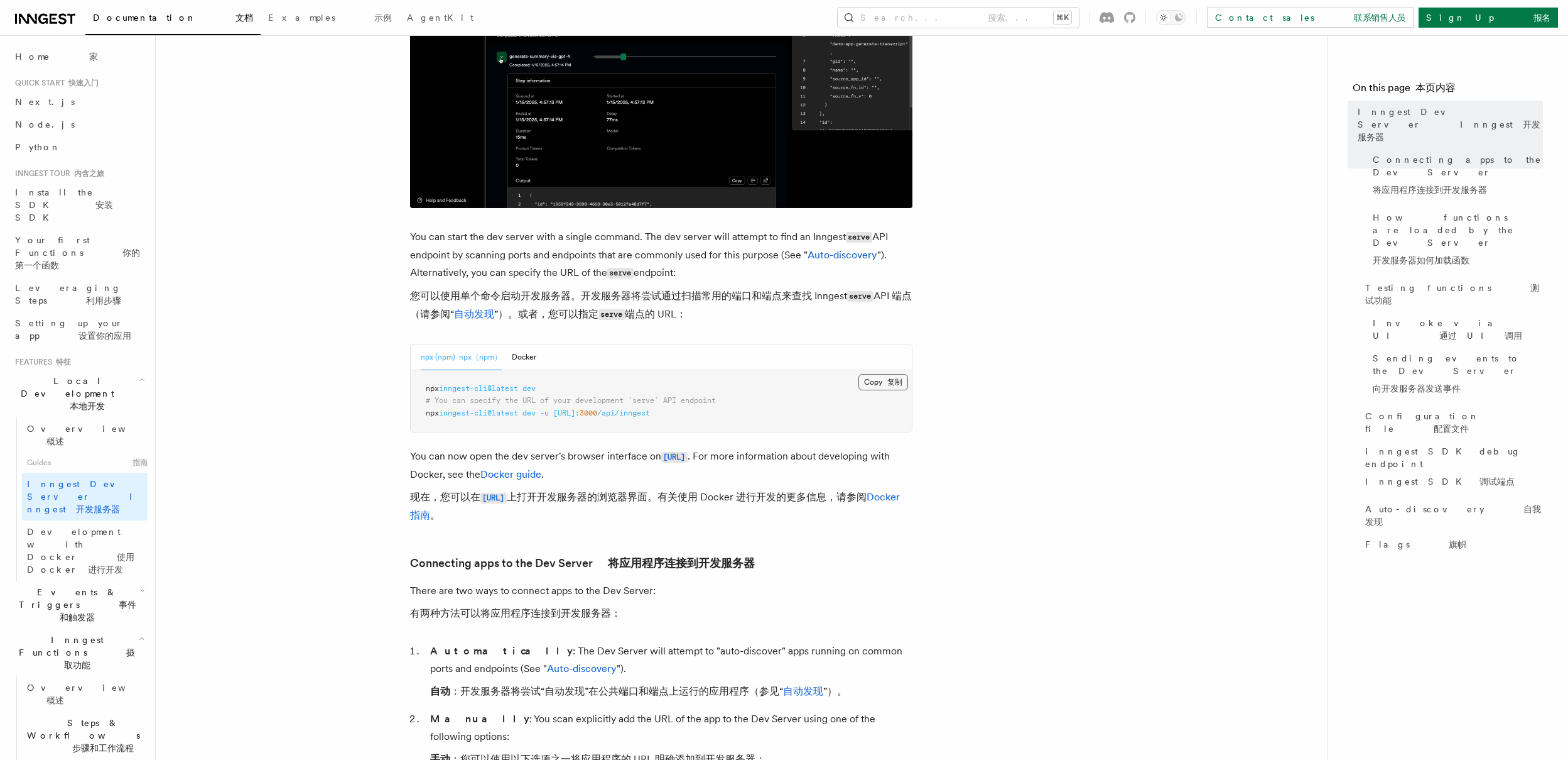
click at [883, 388] on button "Copy 复制 Copied 已复制" at bounding box center [883, 382] width 50 height 16
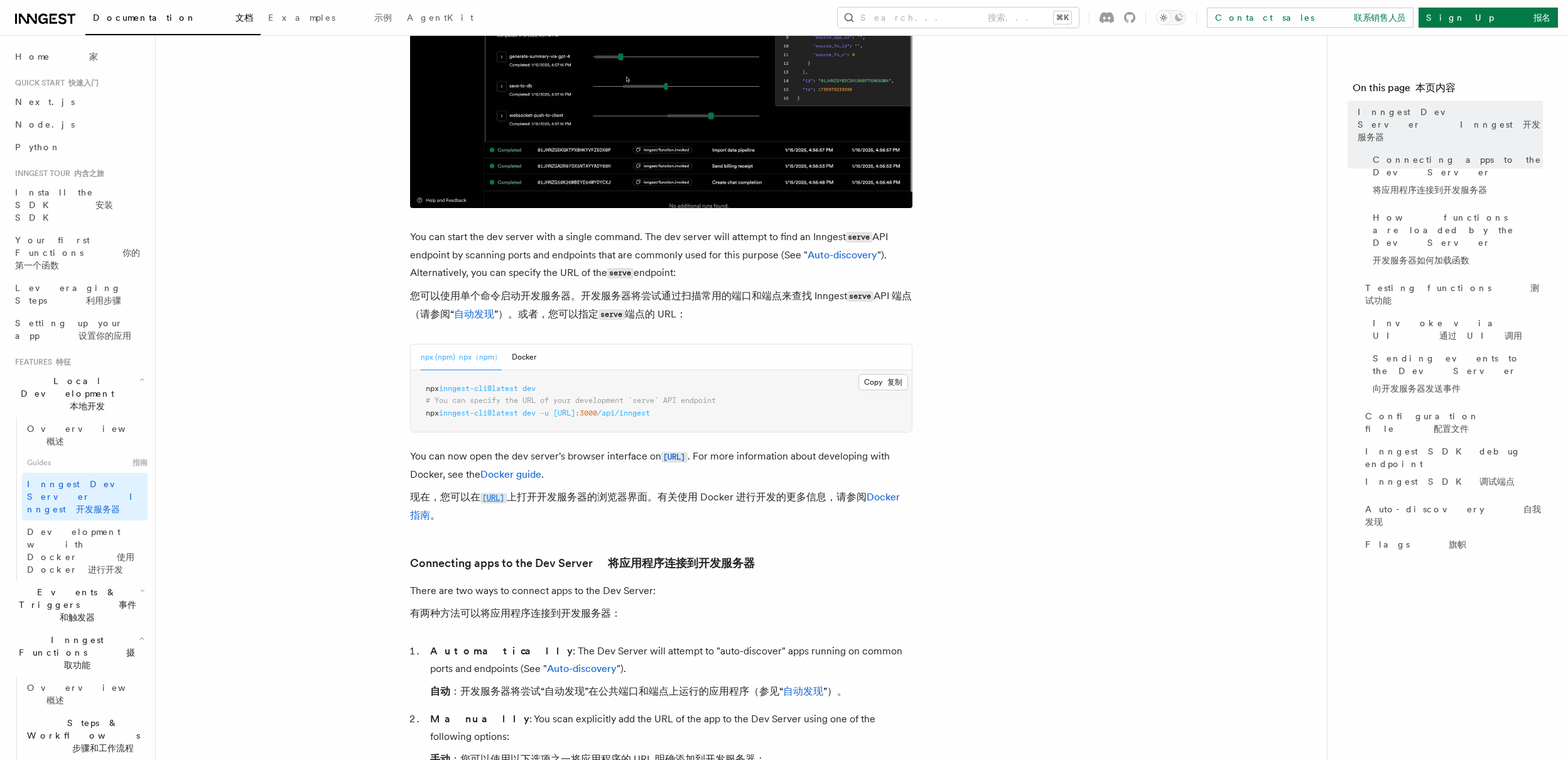
click at [507, 500] on code "[URL]" at bounding box center [494, 498] width 27 height 11
